Goal: Task Accomplishment & Management: Manage account settings

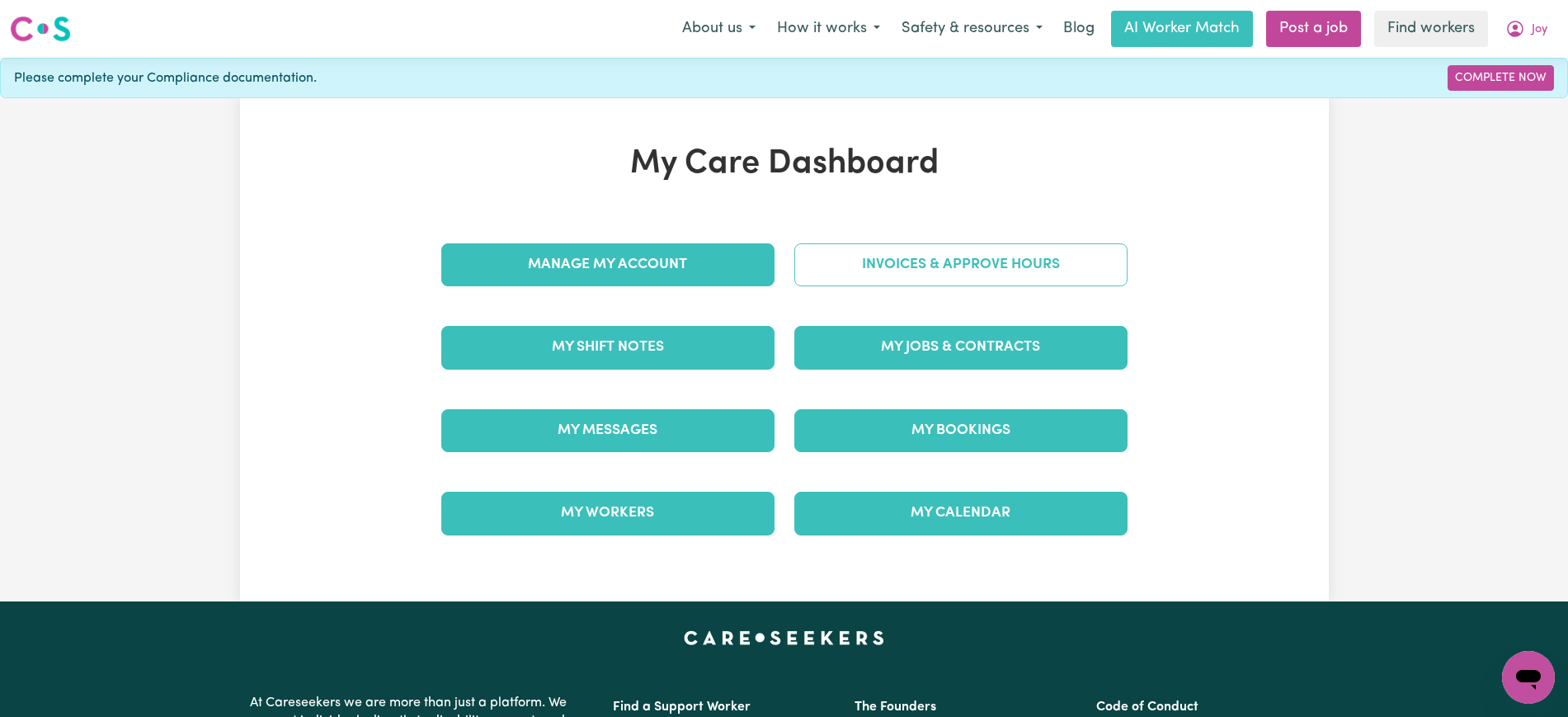
click at [827, 270] on link "Invoices & Approve Hours" at bounding box center [961, 265] width 333 height 43
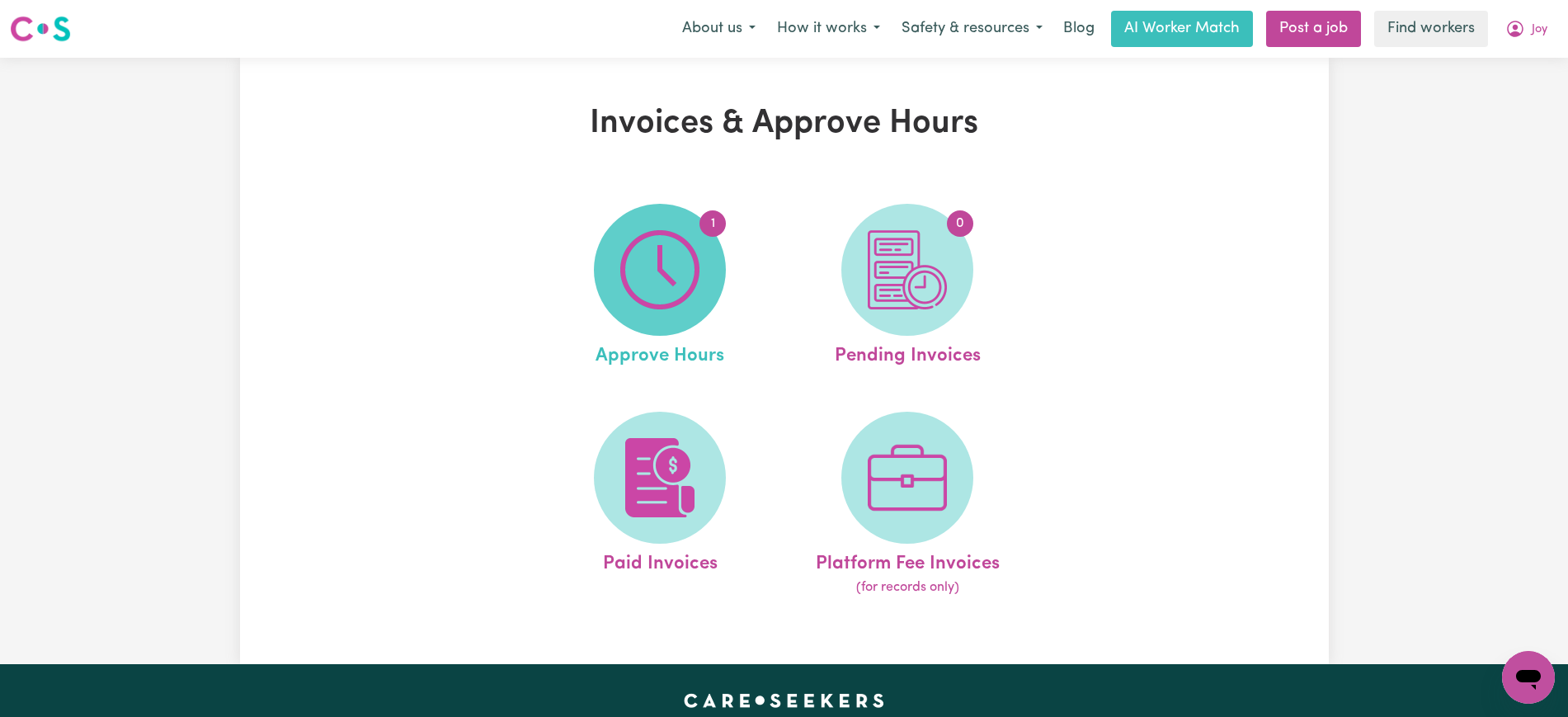
click at [702, 280] on span "1" at bounding box center [660, 269] width 132 height 132
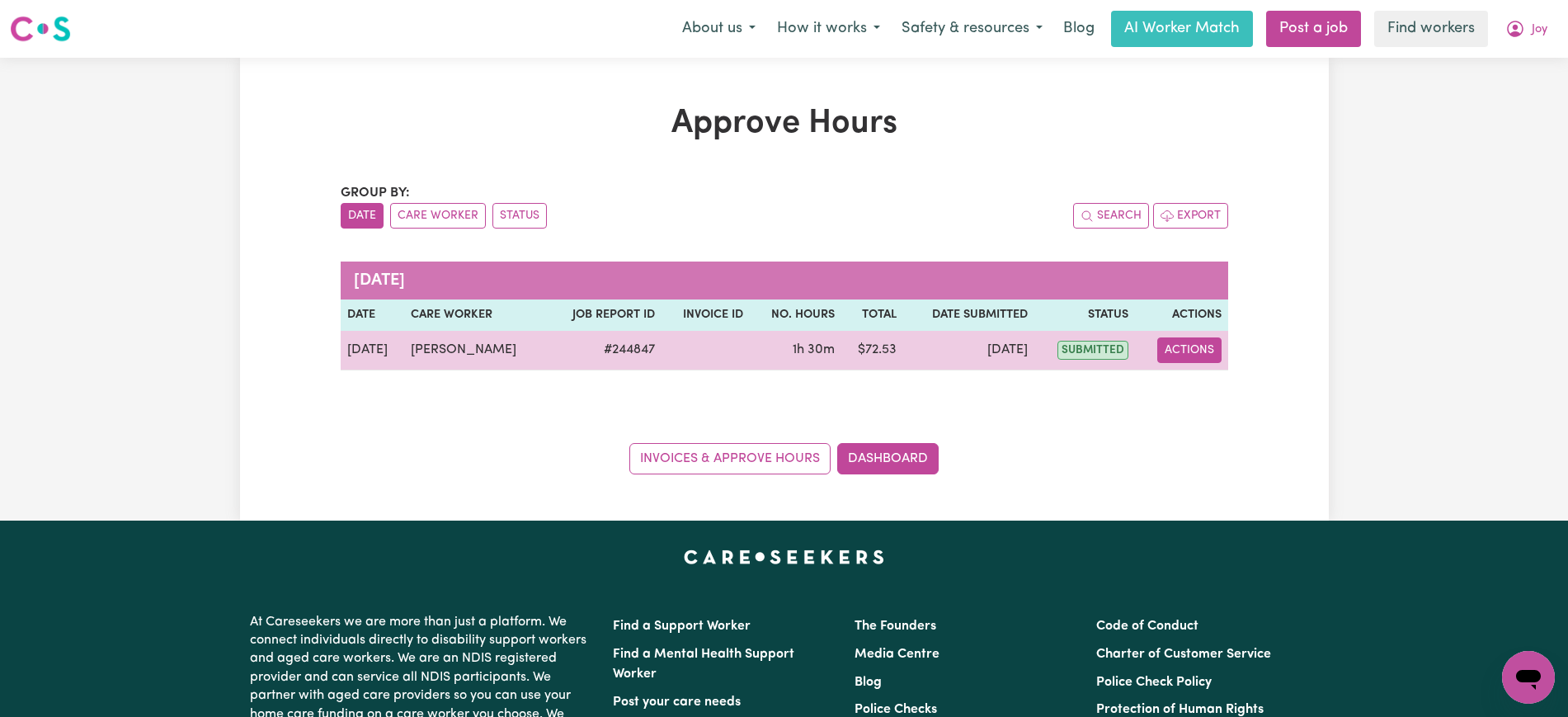
click at [1186, 349] on button "Actions" at bounding box center [1188, 350] width 64 height 25
click at [1210, 394] on link "View Job Report" at bounding box center [1231, 388] width 141 height 33
select select "pm"
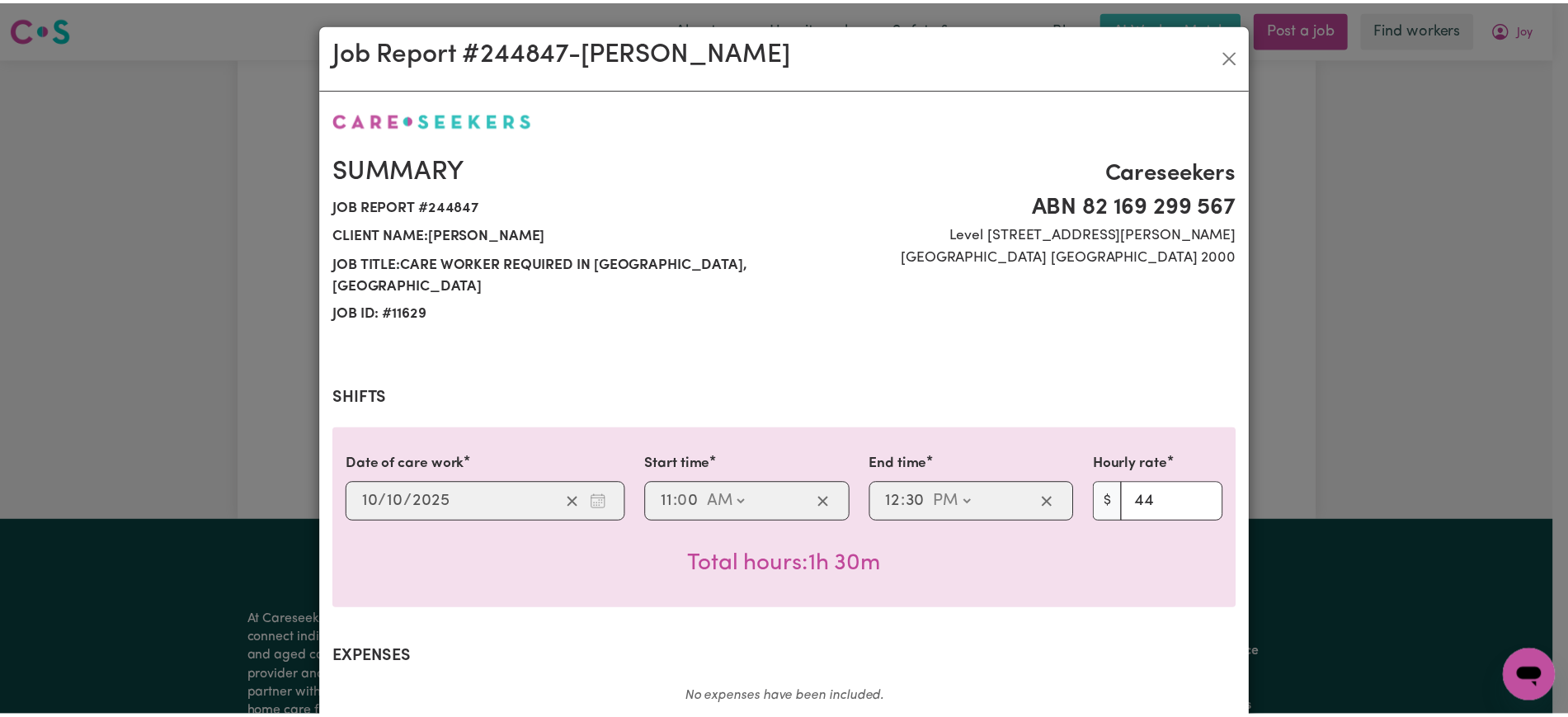
scroll to position [555, 0]
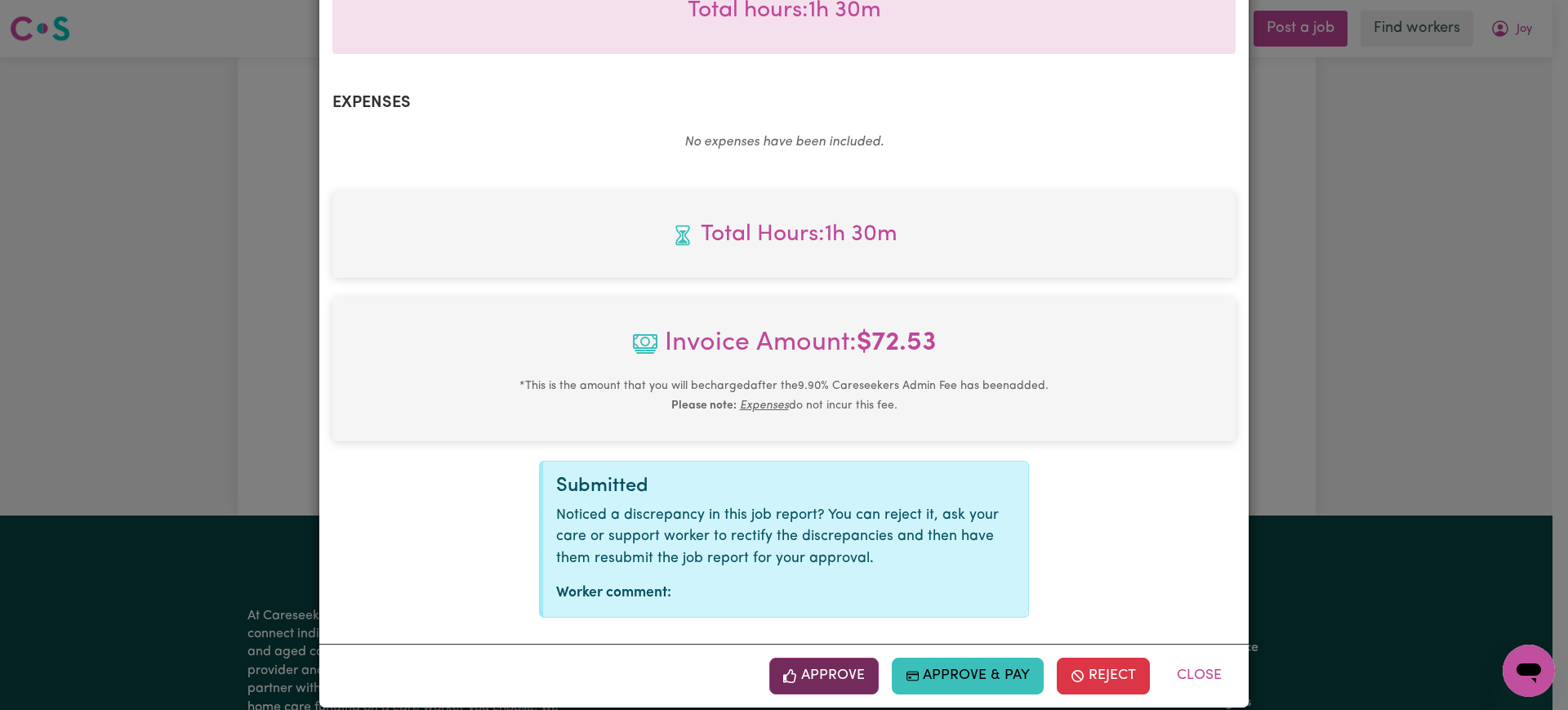
click at [832, 661] on button "Approve" at bounding box center [823, 675] width 109 height 36
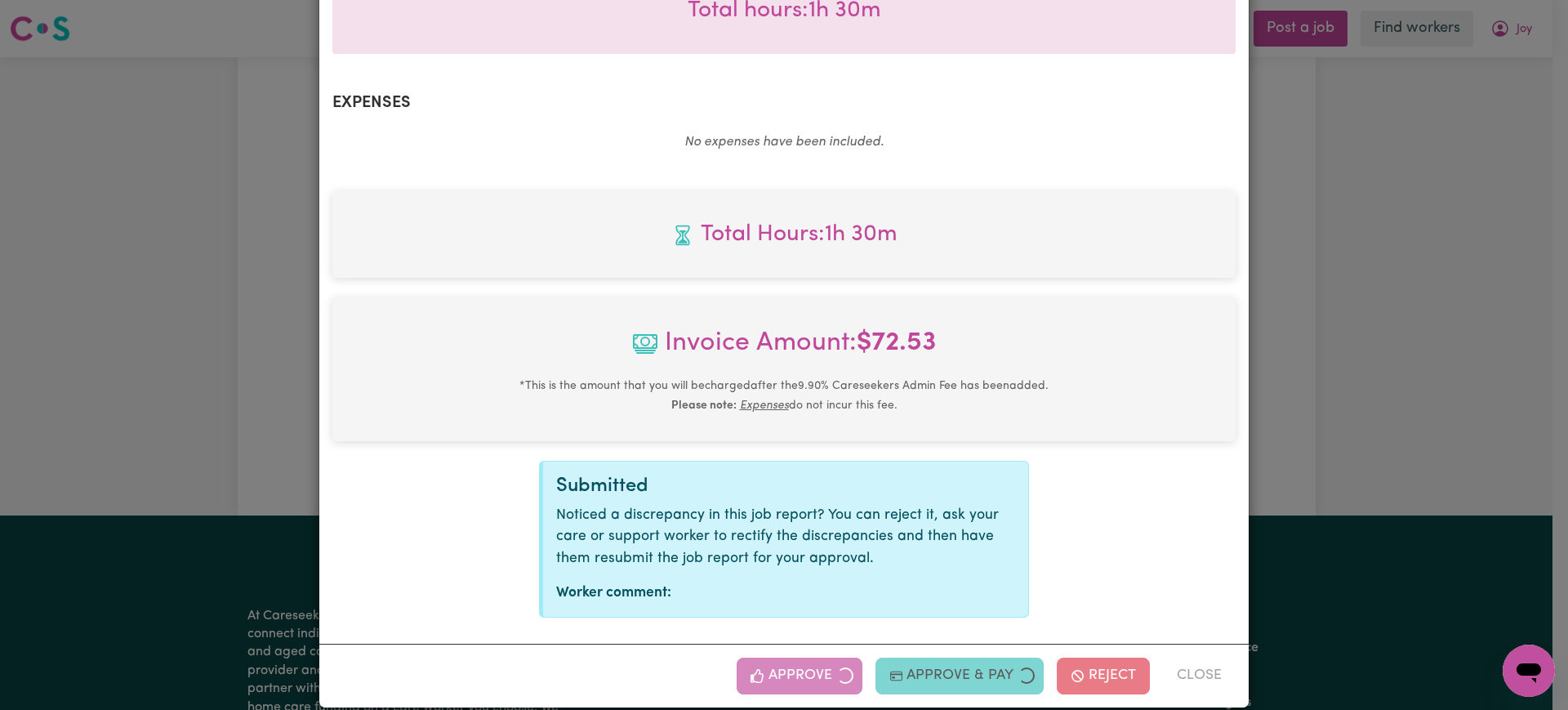
click at [1375, 448] on div "Job Report # 244847 - [PERSON_NAME] Summary Job report # 244847 Client name: [P…" at bounding box center [784, 355] width 1568 height 710
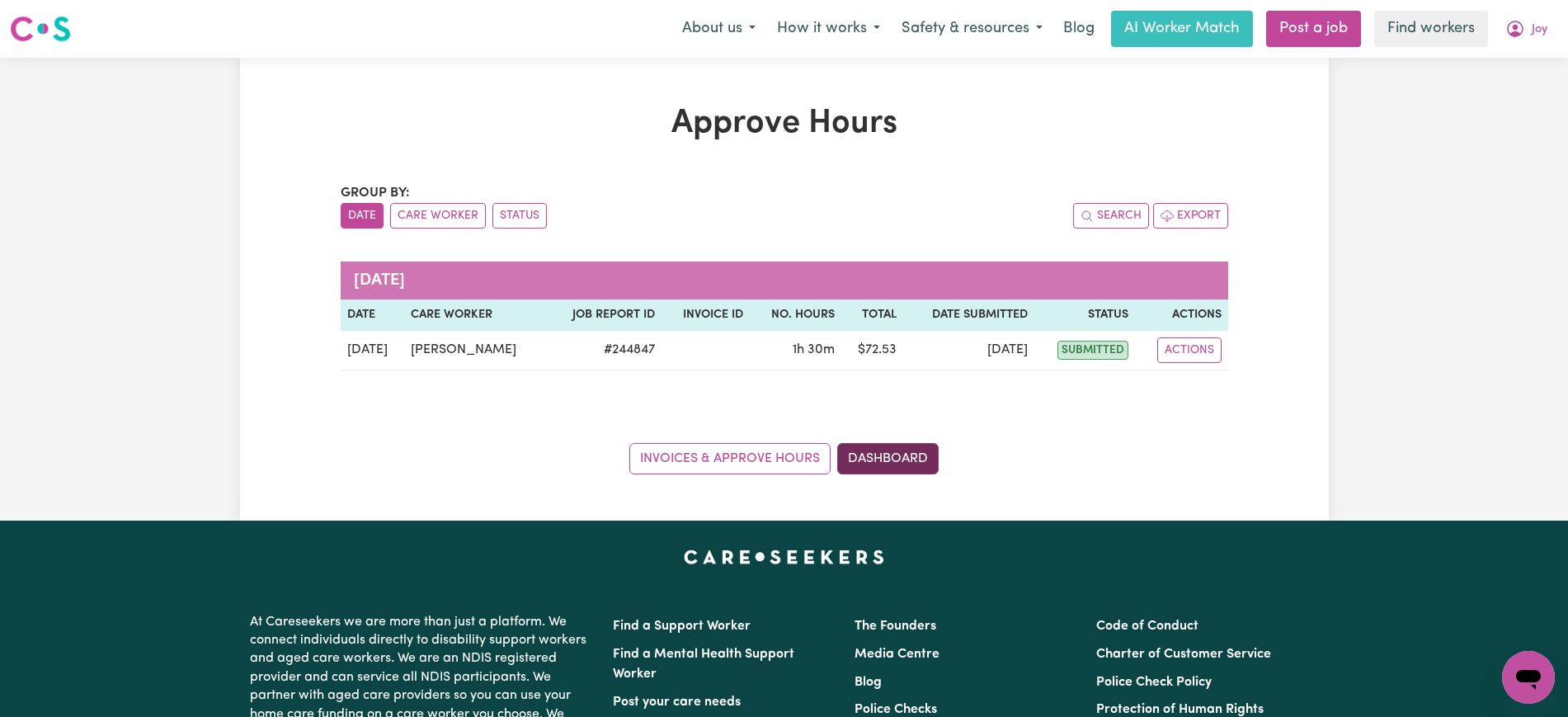
click at [915, 455] on link "Dashboard" at bounding box center [888, 458] width 102 height 32
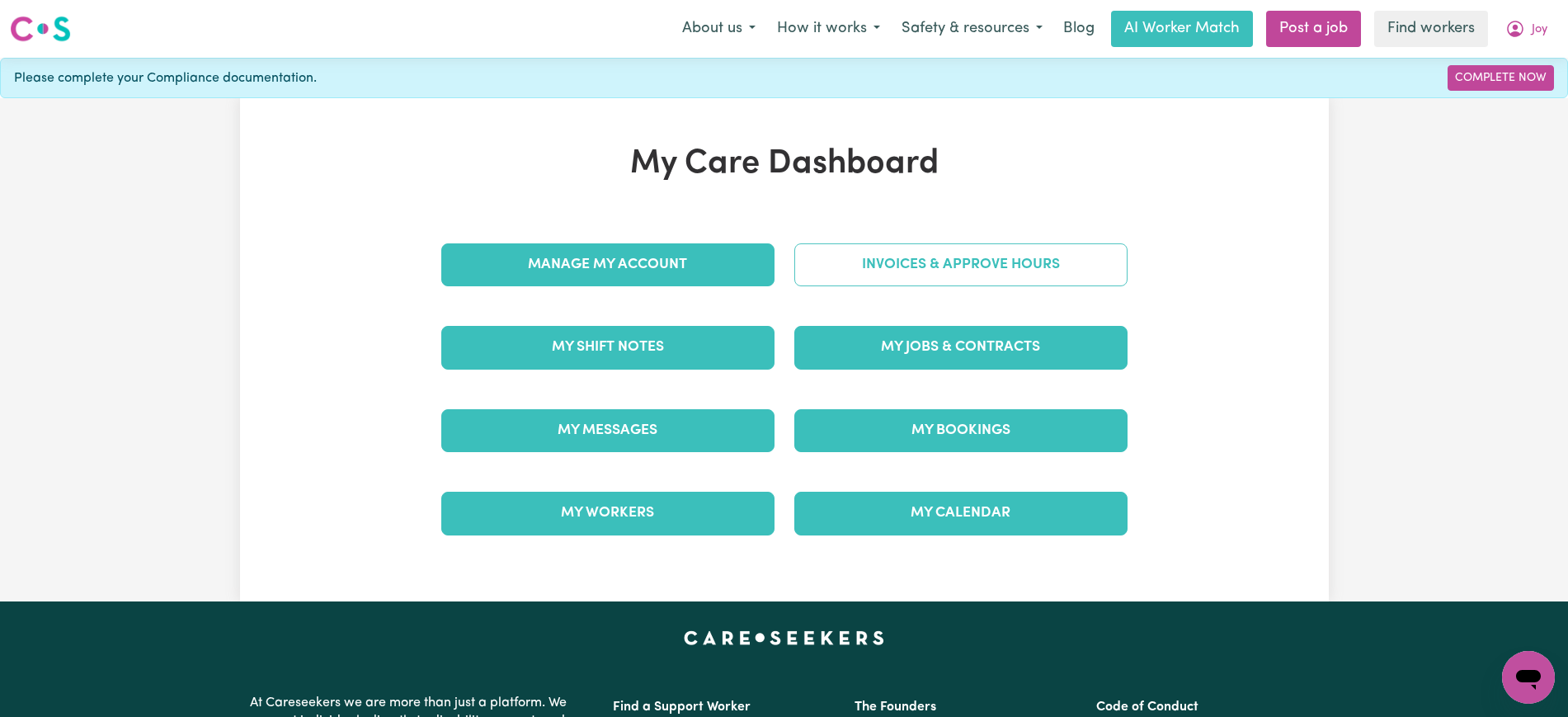
click at [909, 255] on link "Invoices & Approve Hours" at bounding box center [961, 265] width 333 height 43
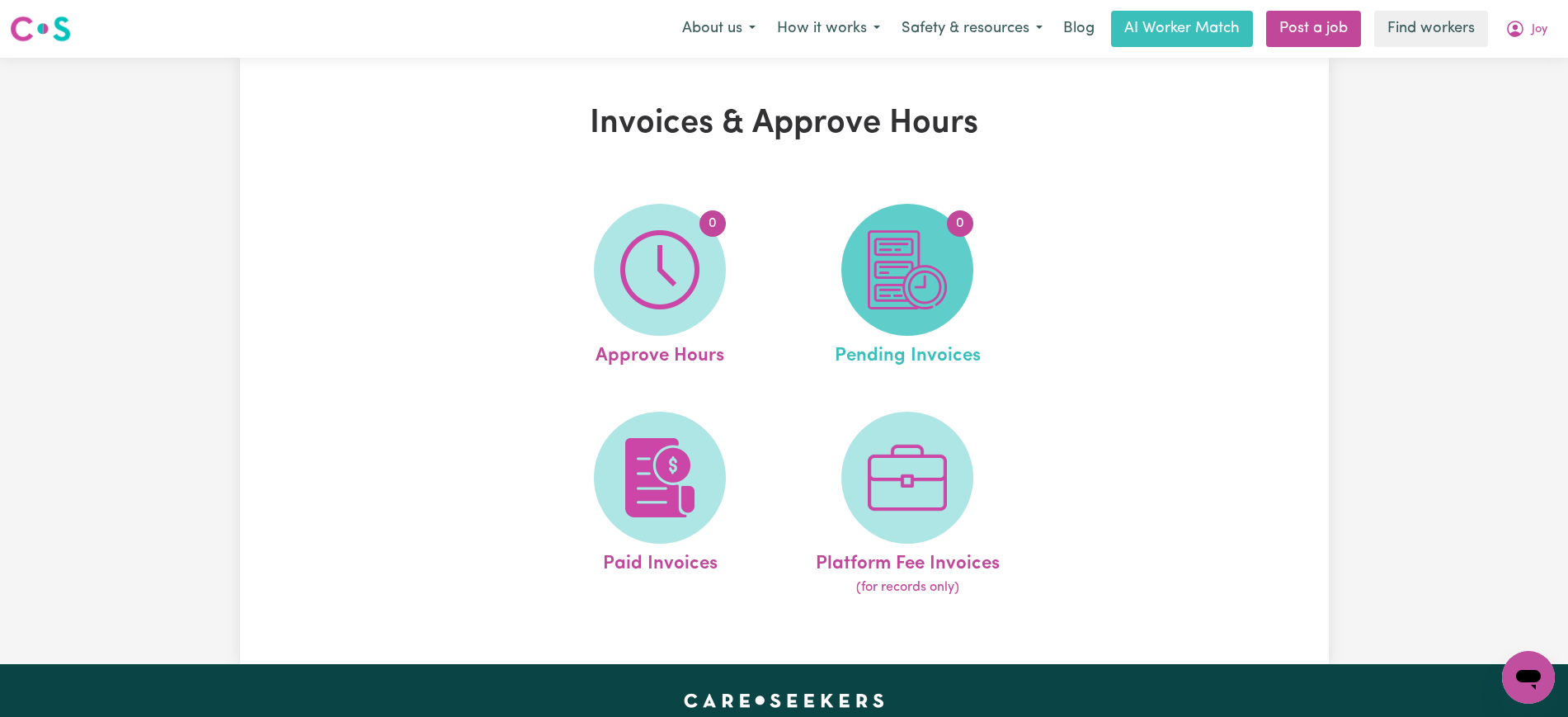
click at [882, 298] on img at bounding box center [907, 270] width 79 height 79
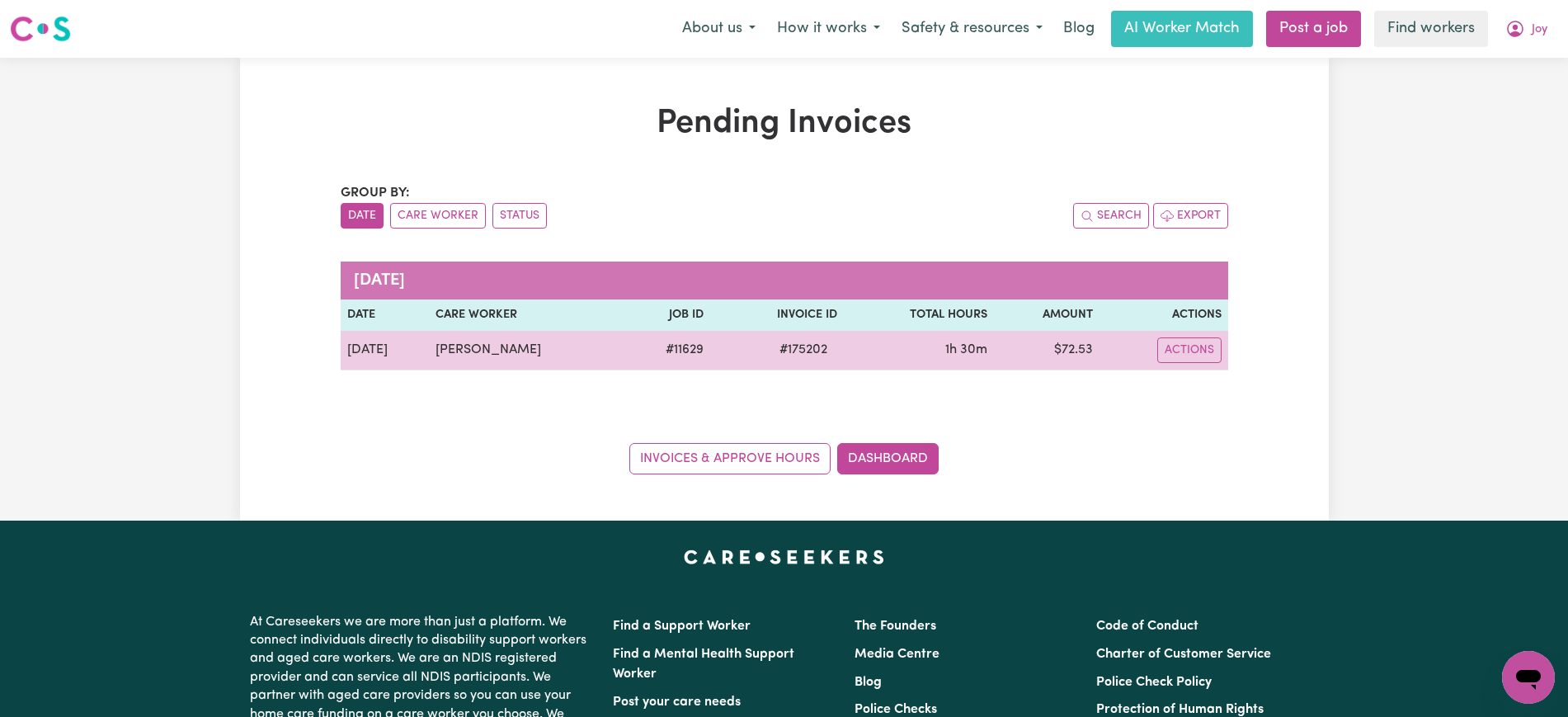
click at [796, 350] on span "# 175202" at bounding box center [803, 350] width 67 height 20
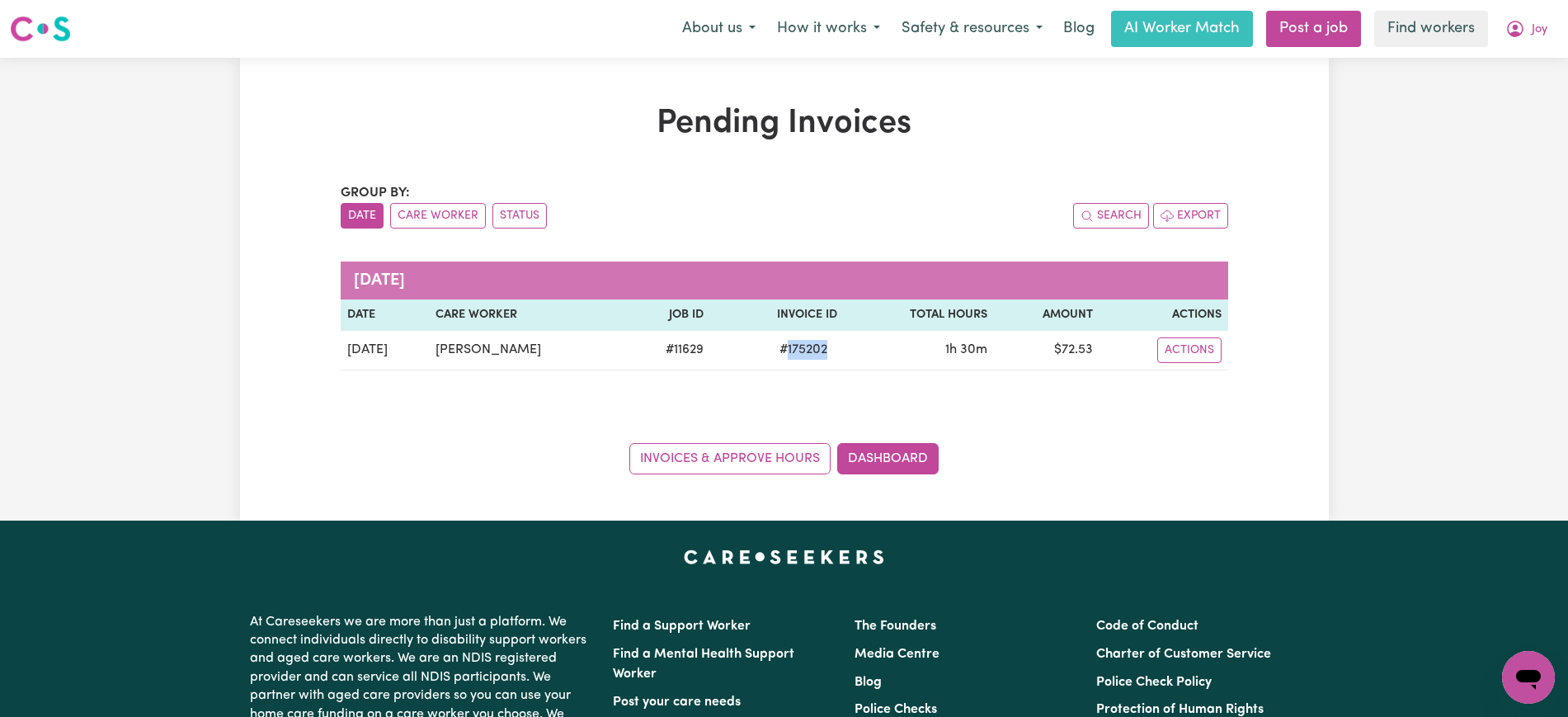
copy span "175202"
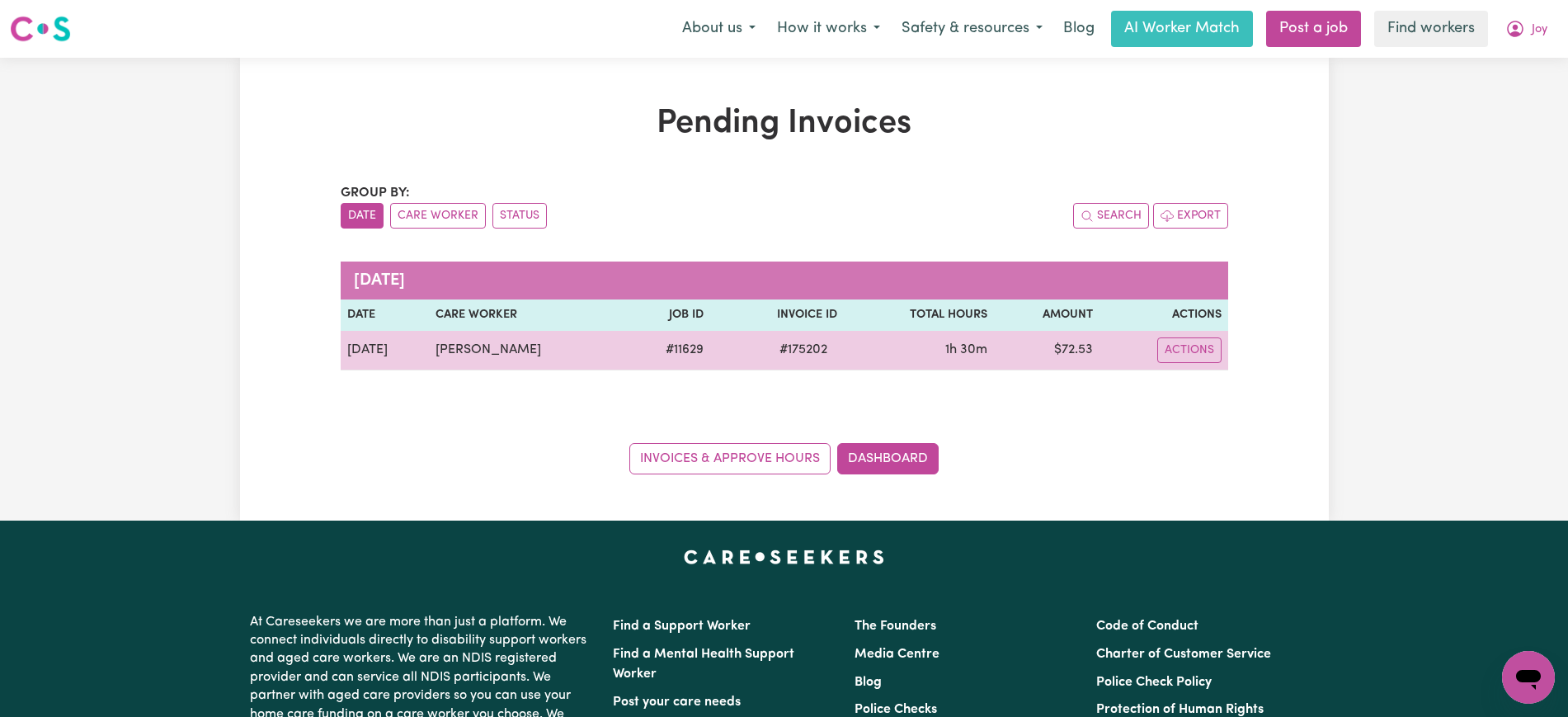
click at [1084, 346] on td "$ 72.53" at bounding box center [1047, 350] width 105 height 39
click at [1071, 352] on td "$ 72.53" at bounding box center [1047, 350] width 105 height 39
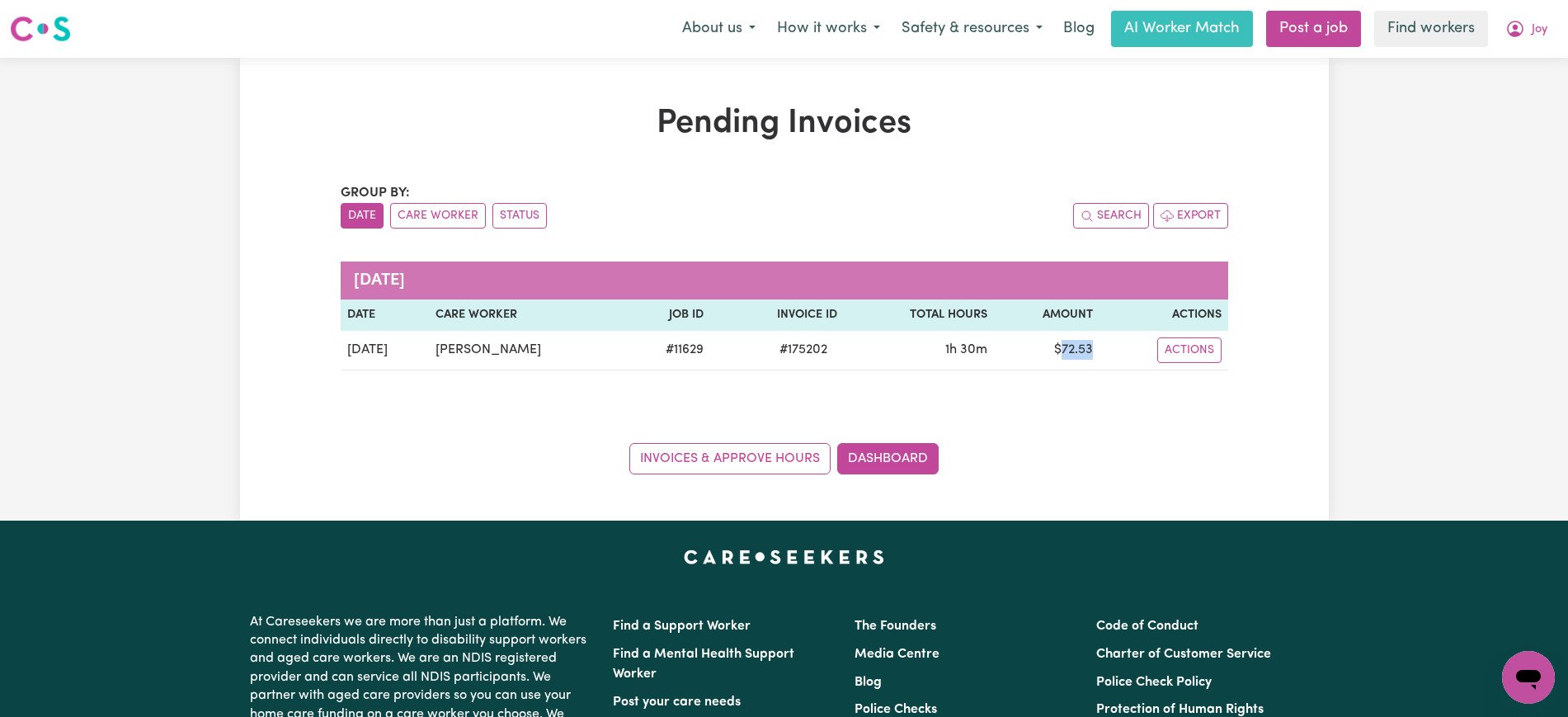
copy td "72.53"
click at [1510, 34] on icon "My Account" at bounding box center [1515, 29] width 20 height 20
click at [1481, 94] on link "Logout" at bounding box center [1492, 95] width 131 height 32
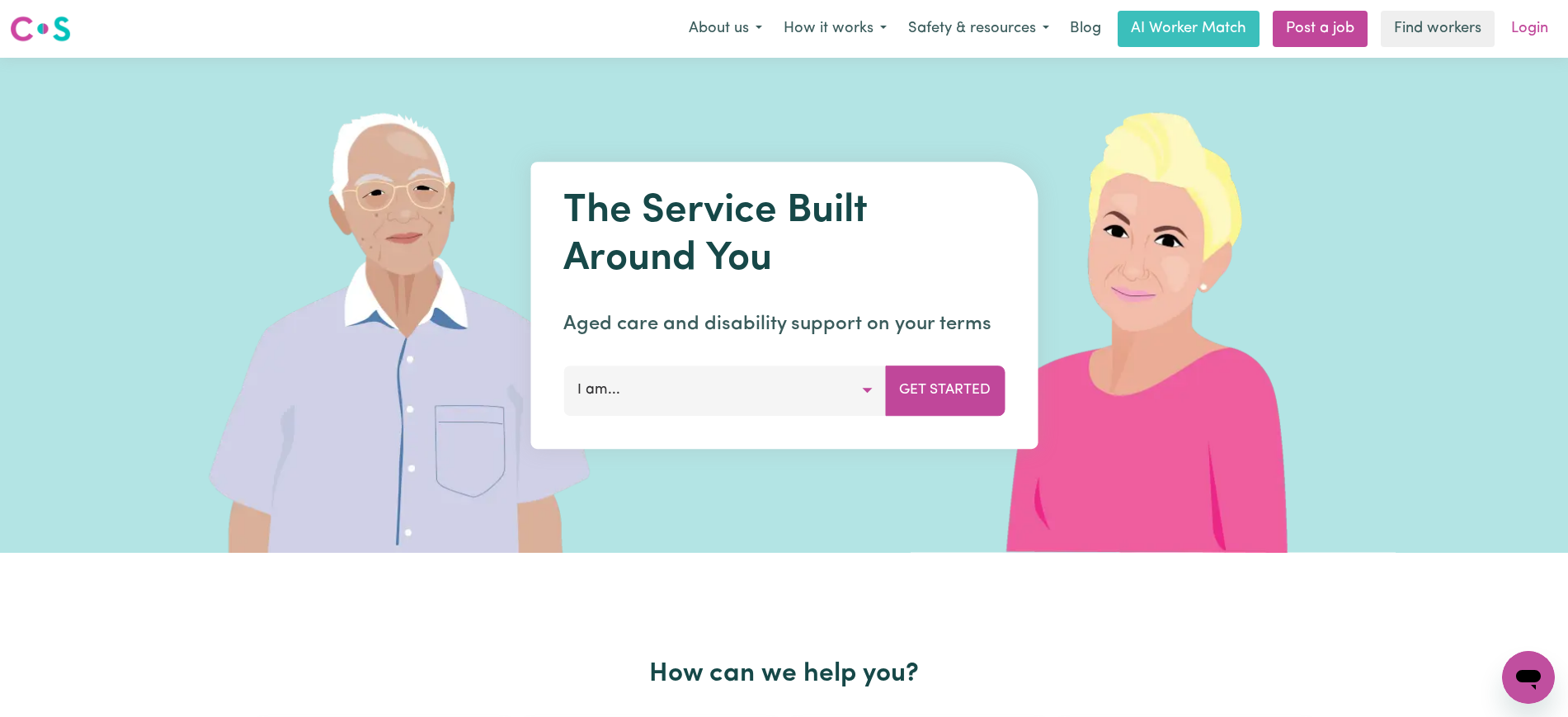
click at [1519, 26] on link "Login" at bounding box center [1529, 28] width 57 height 36
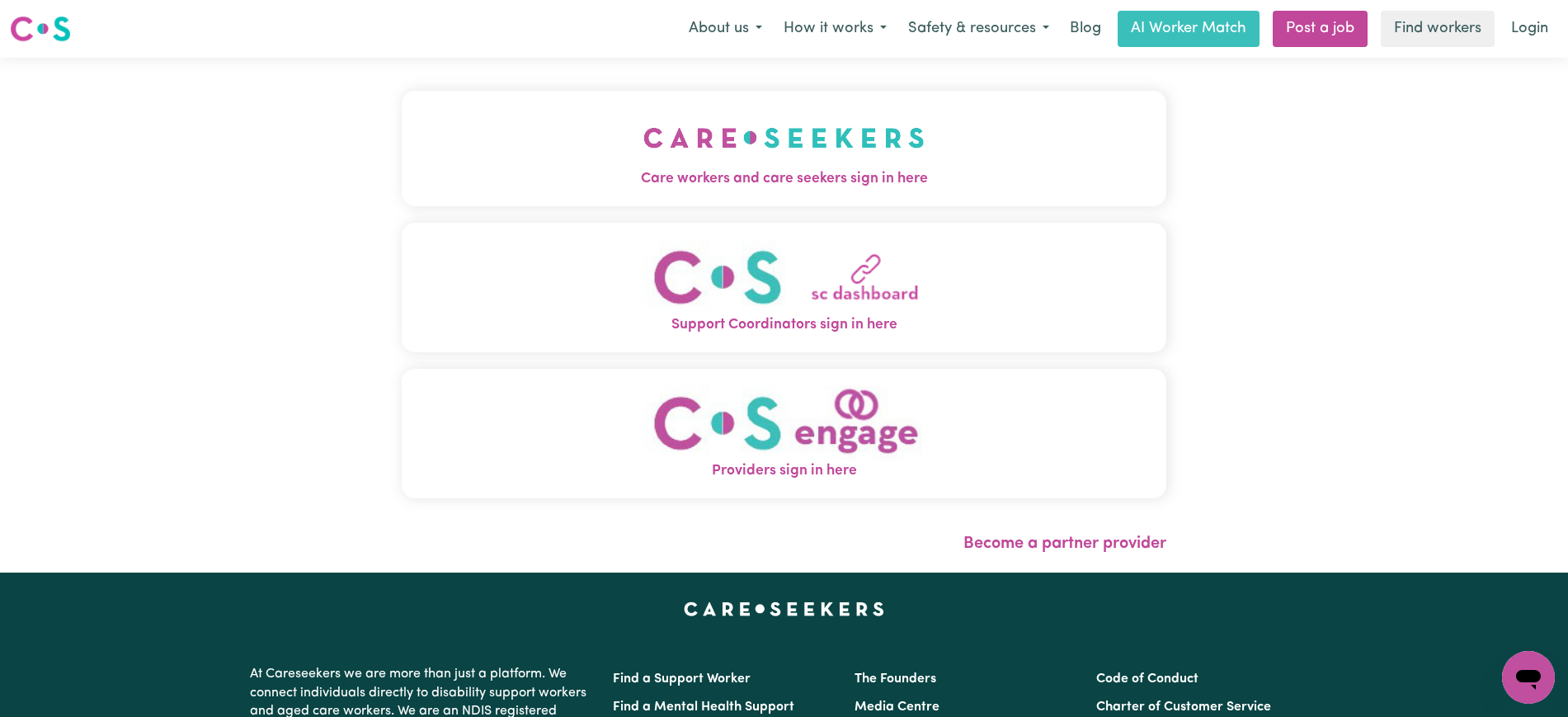
click at [739, 163] on img "Care workers and care seekers sign in here" at bounding box center [784, 138] width 281 height 61
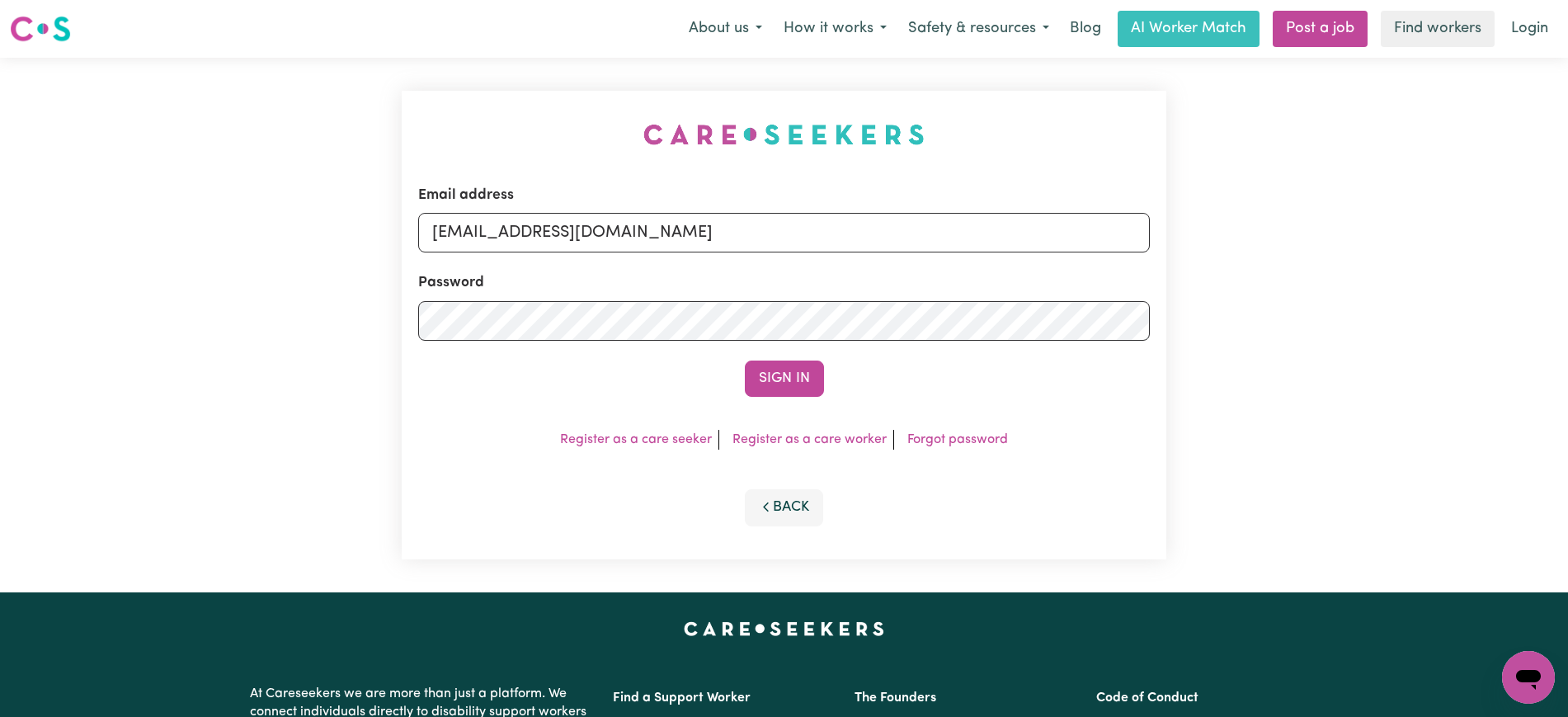
click at [390, 63] on div "Email address [EMAIL_ADDRESS][DOMAIN_NAME] Password Sign In Register as a care …" at bounding box center [784, 325] width 1568 height 535
drag, startPoint x: 514, startPoint y: 236, endPoint x: 1393, endPoint y: 252, distance: 879.1
click at [1393, 252] on div "Email address [EMAIL_ADDRESS][DOMAIN_NAME] Password Sign In Register as a care …" at bounding box center [784, 325] width 1568 height 535
type input "[EMAIL_ADDRESS][DOMAIN_NAME]"
click at [745, 360] on button "Sign In" at bounding box center [784, 378] width 79 height 36
